Goal: Navigation & Orientation: Find specific page/section

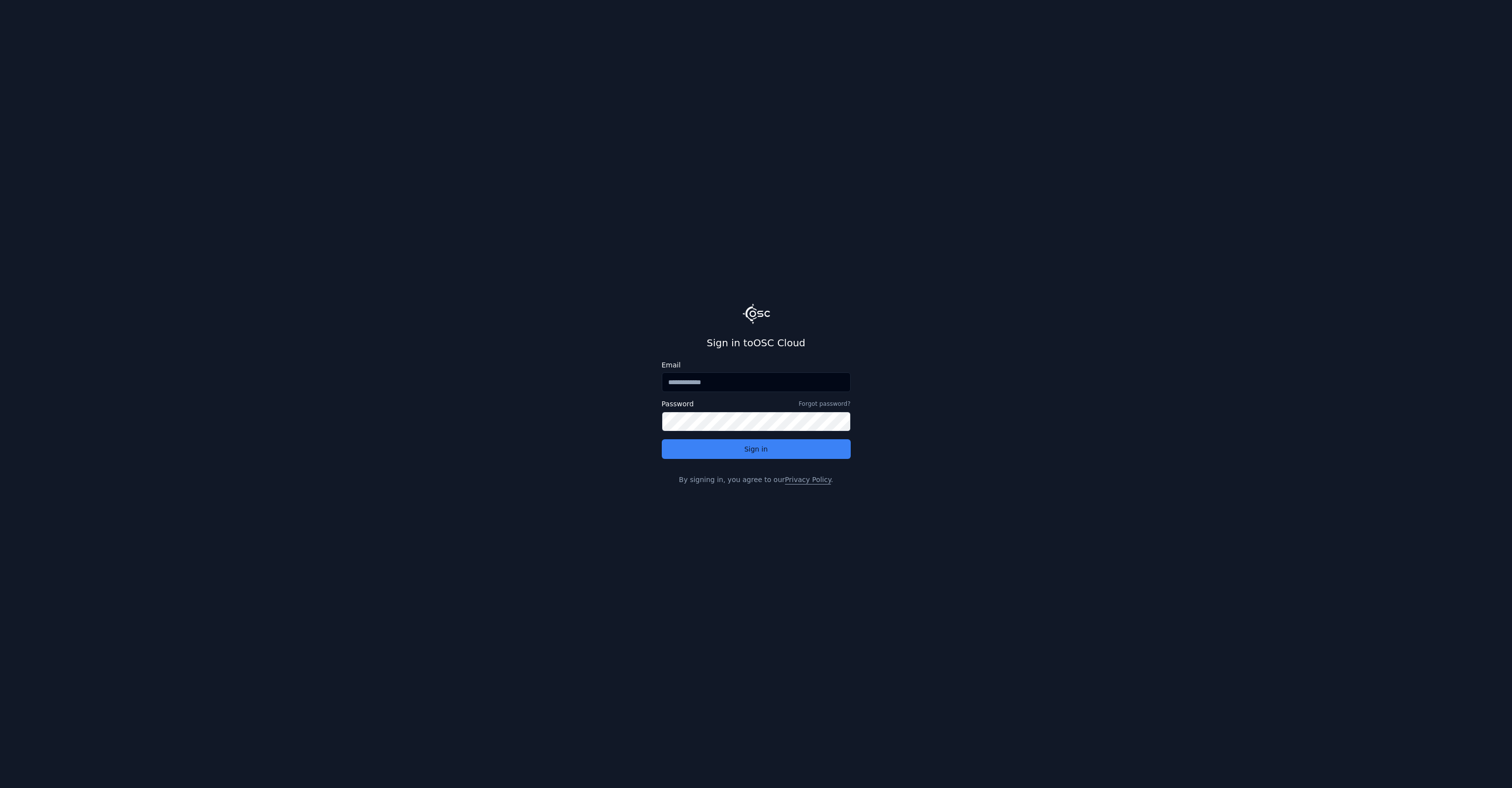
click at [725, 382] on input "Email" at bounding box center [756, 382] width 189 height 20
type input "**********"
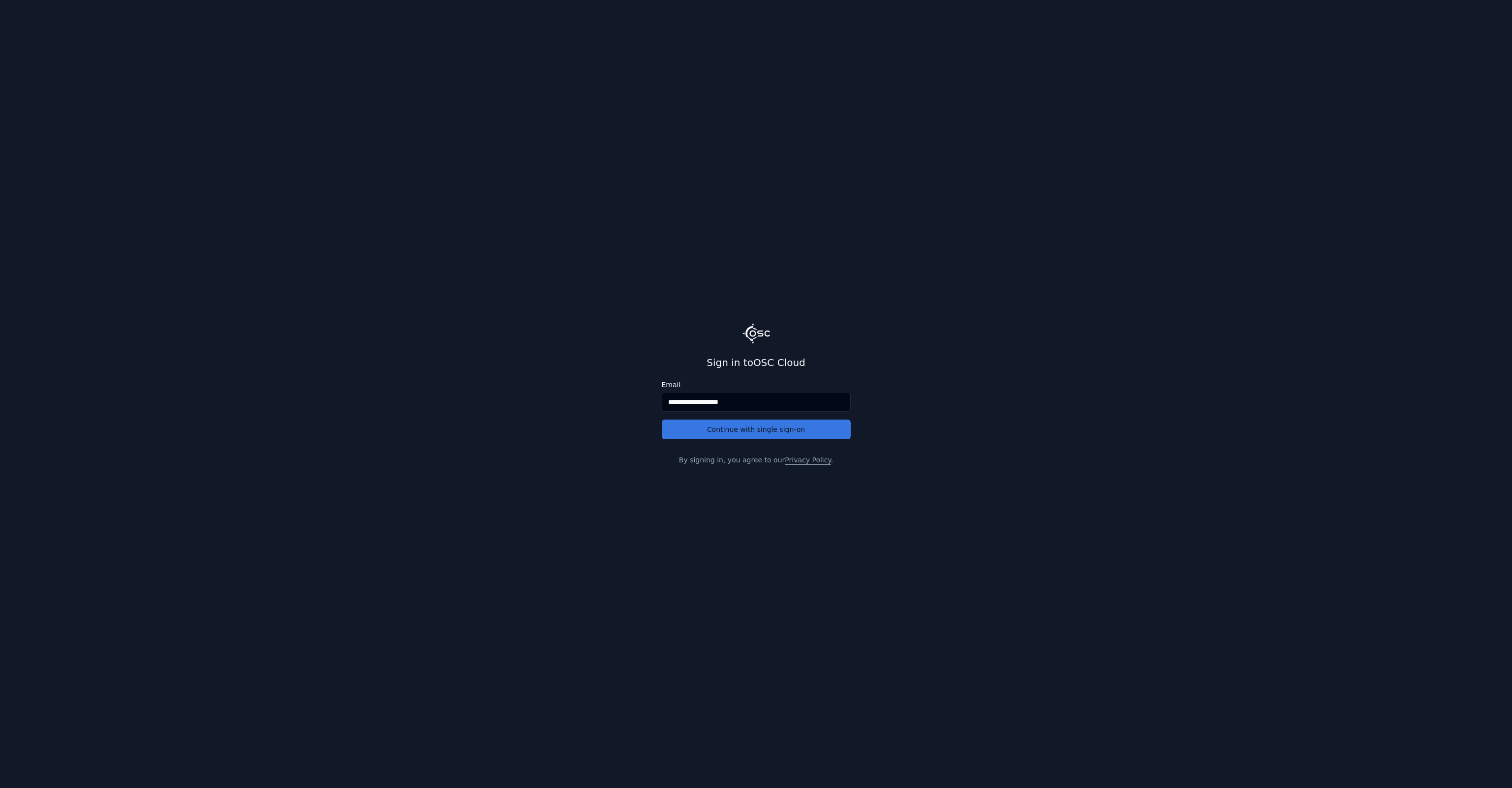
click at [728, 433] on button "Continue with single sign-on" at bounding box center [756, 429] width 189 height 20
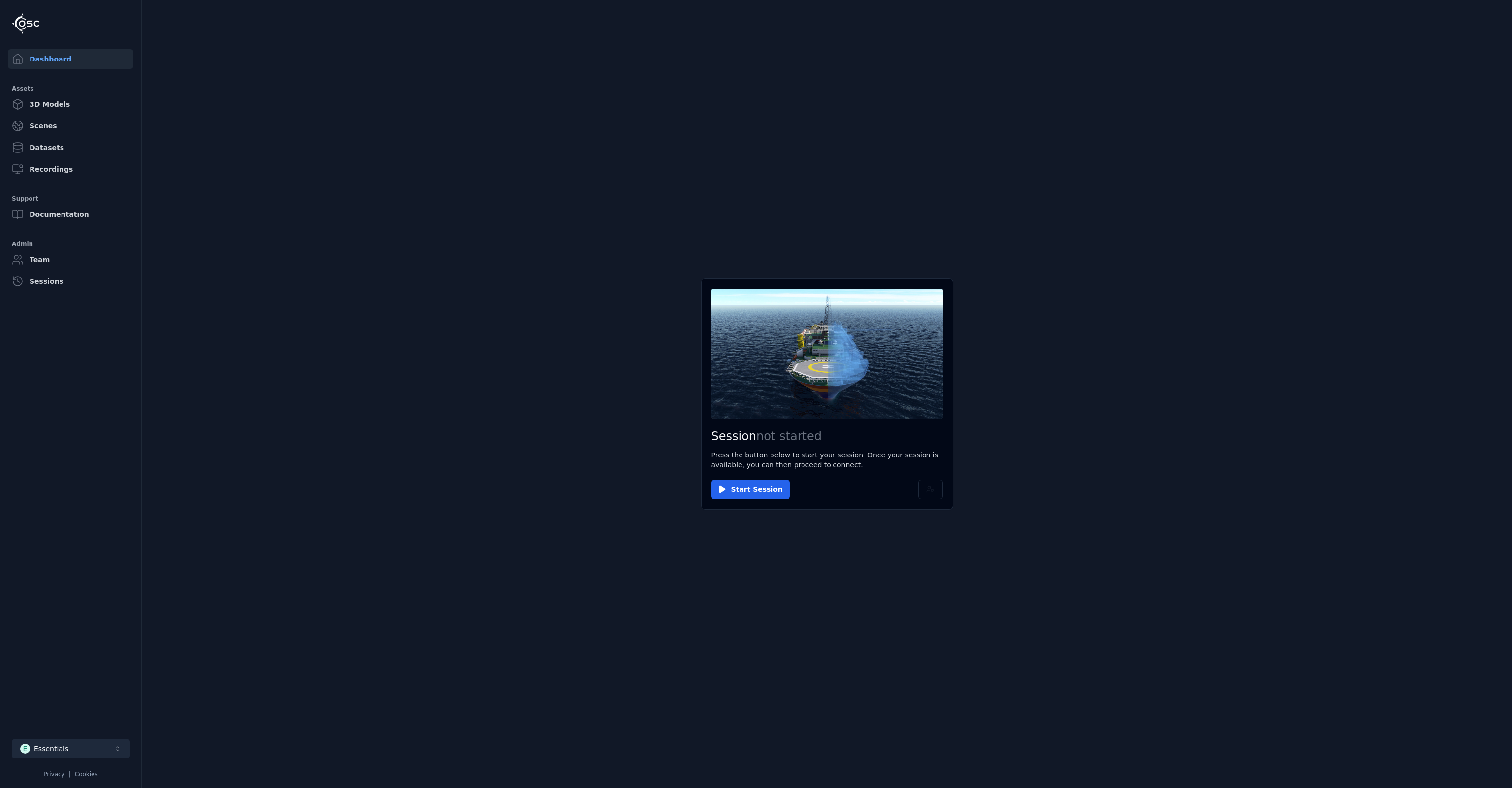
click at [54, 745] on div "Essentials" at bounding box center [51, 749] width 34 height 10
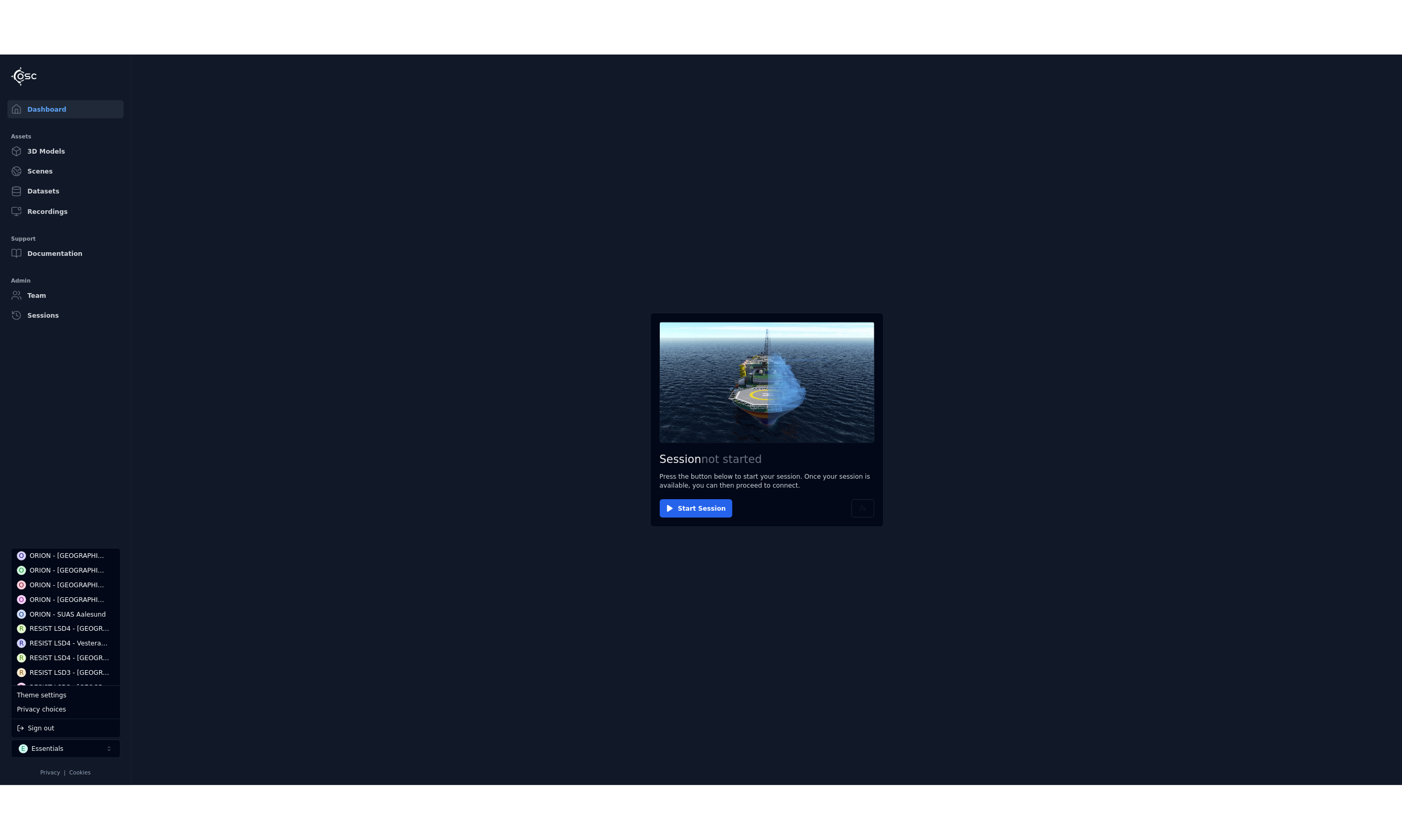
scroll to position [157, 0]
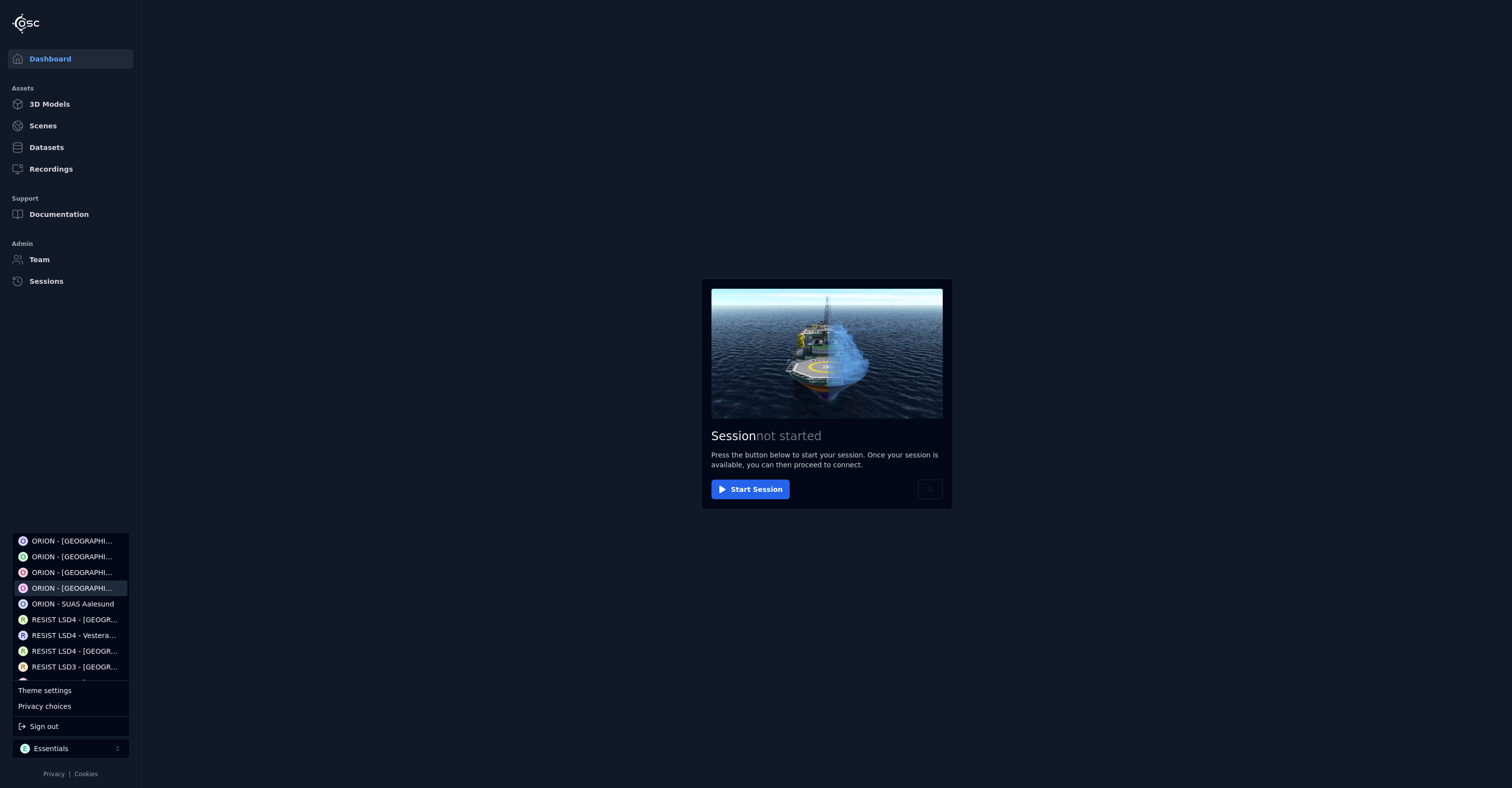
click at [57, 590] on div "ORION - [GEOGRAPHIC_DATA]" at bounding box center [75, 588] width 85 height 10
click at [48, 253] on html "Dashboard Assets 3D Models Scenes Datasets Recordings Support Documentation Adm…" at bounding box center [756, 394] width 1512 height 788
click at [49, 259] on link "Team" at bounding box center [71, 259] width 126 height 20
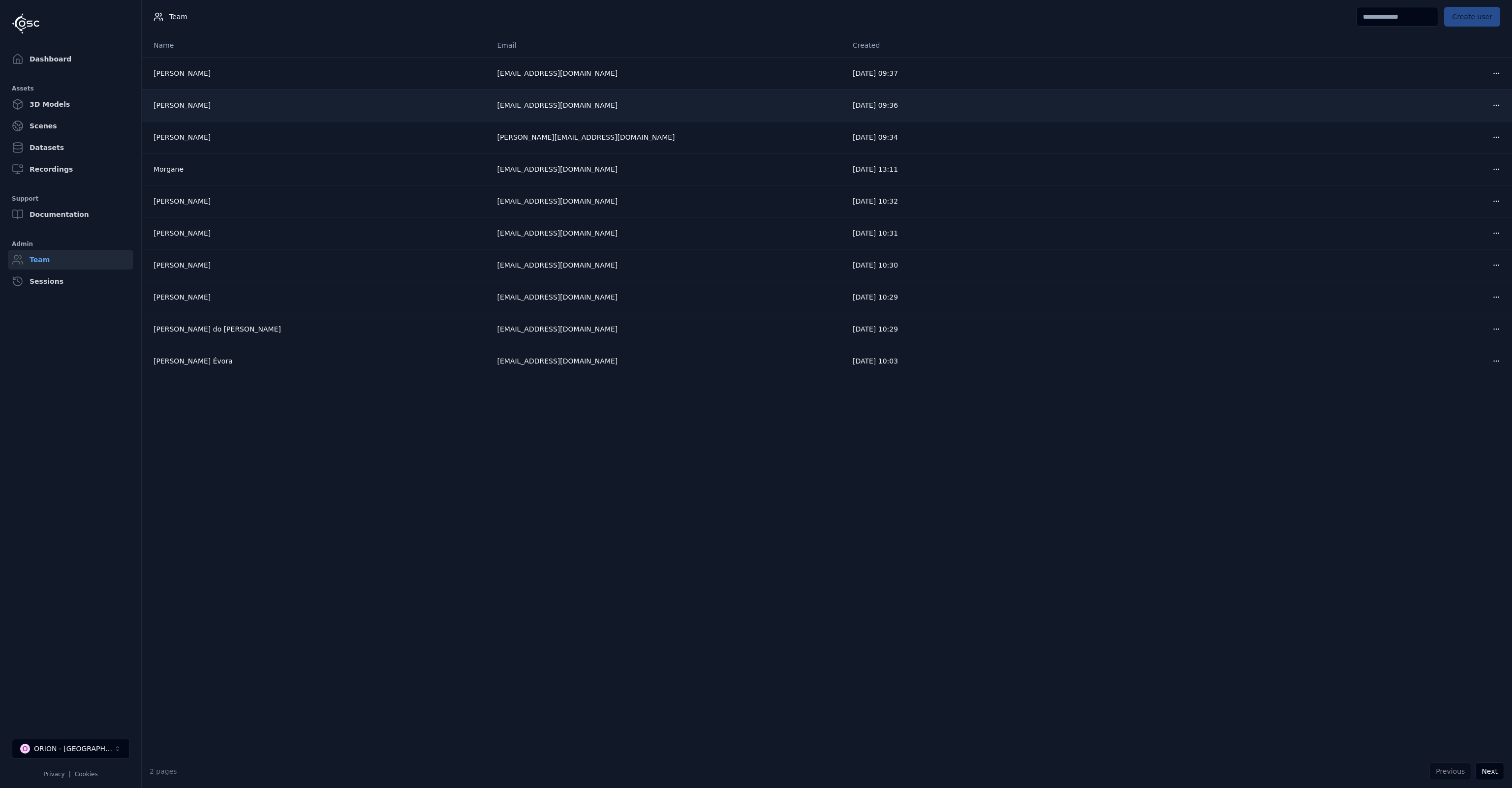
click at [371, 109] on div "[PERSON_NAME]" at bounding box center [317, 105] width 328 height 10
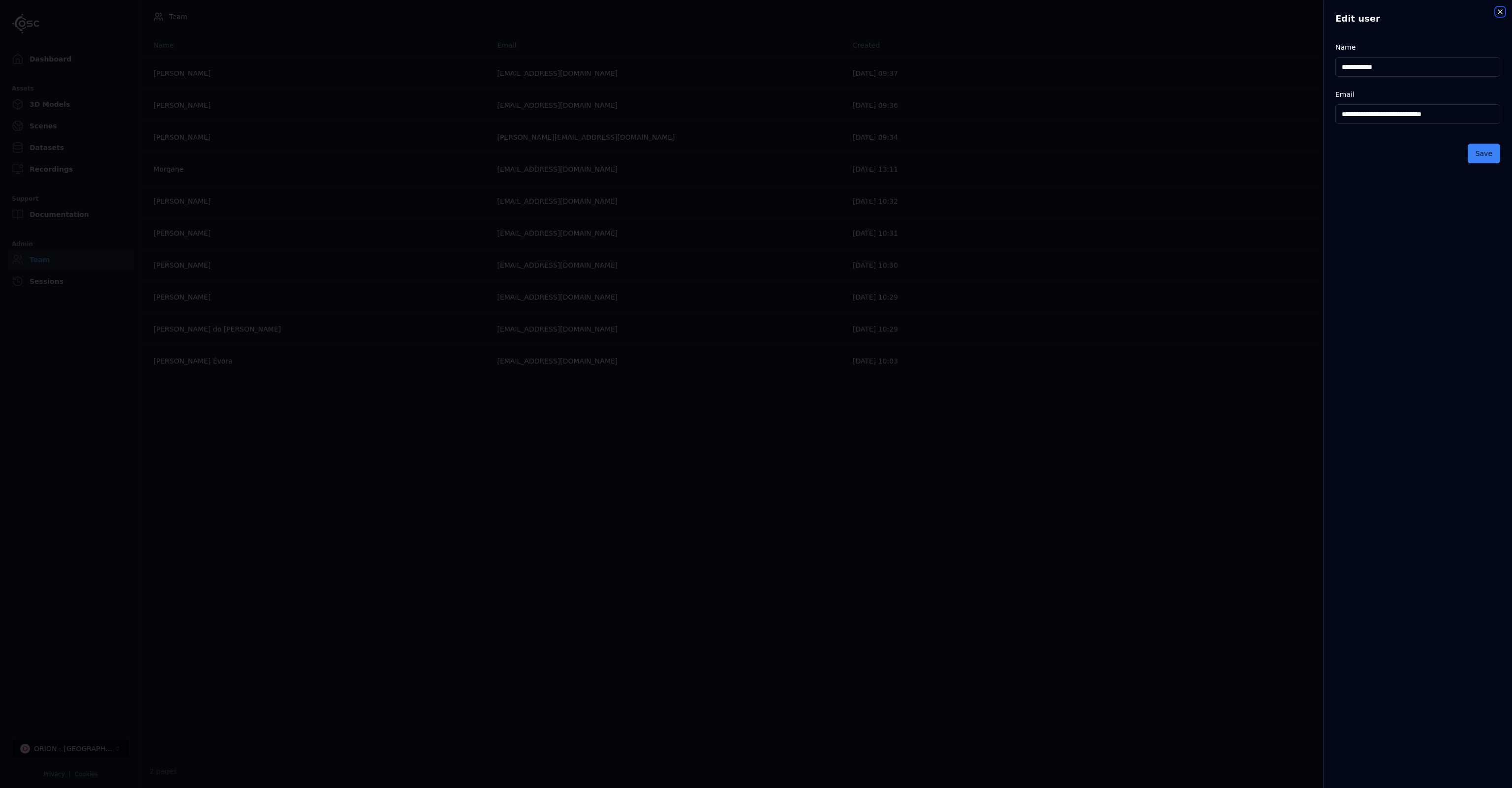
click at [1502, 12] on icon "button" at bounding box center [1500, 12] width 8 height 8
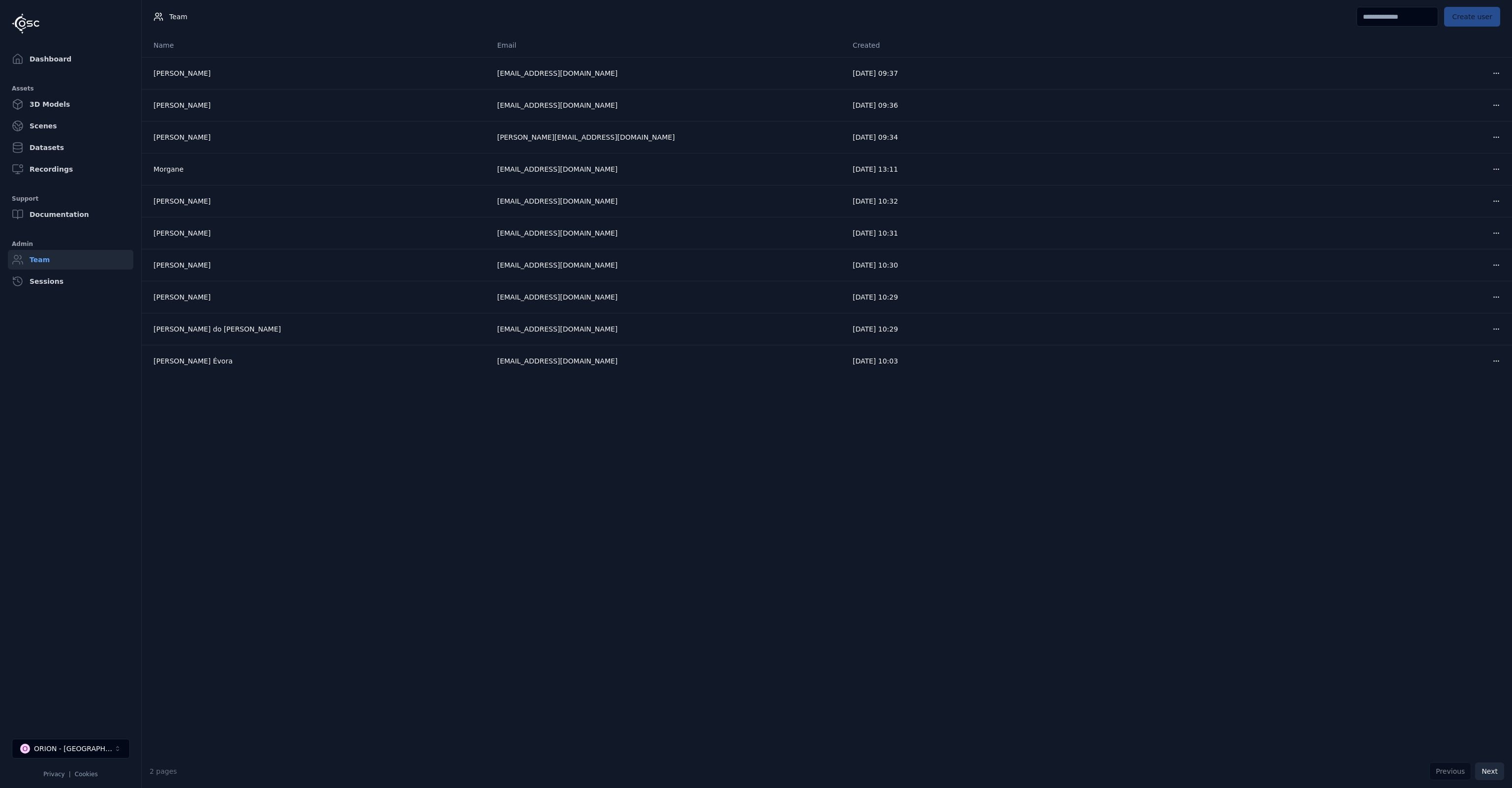
click at [1492, 772] on button "Next" at bounding box center [1490, 771] width 29 height 18
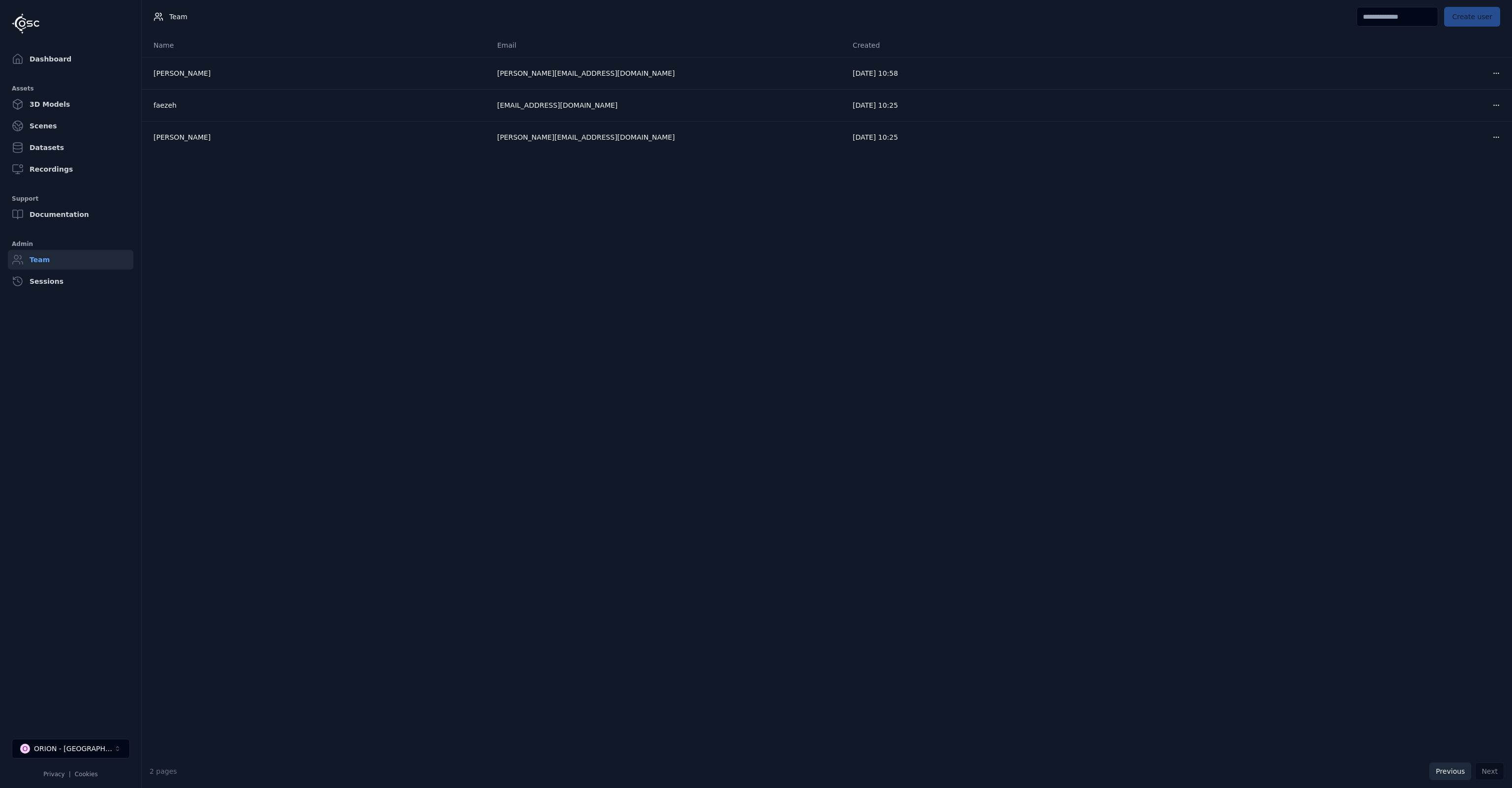
click at [1456, 766] on button "Previous" at bounding box center [1450, 771] width 42 height 18
